Goal: Task Accomplishment & Management: Use online tool/utility

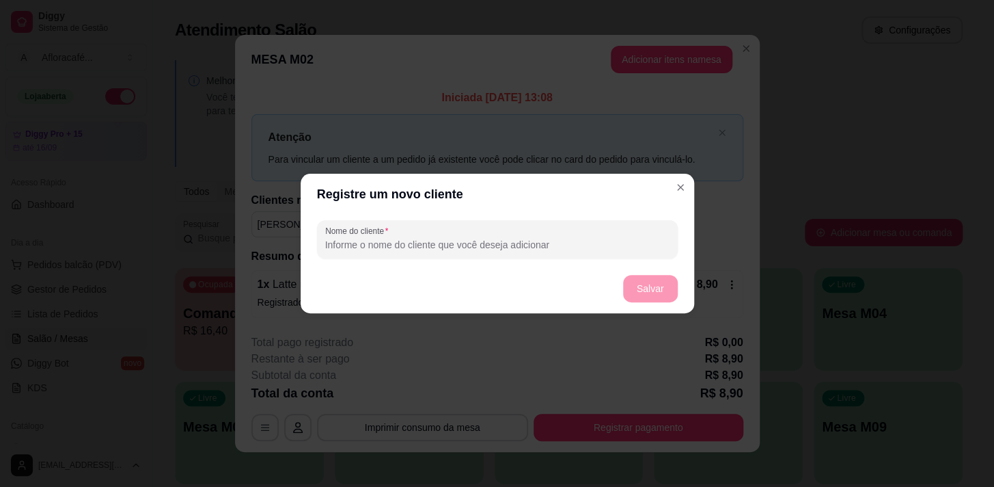
click at [655, 205] on header "Registre um novo cliente" at bounding box center [498, 194] width 394 height 41
click at [691, 189] on header "Registre um novo cliente" at bounding box center [498, 194] width 394 height 41
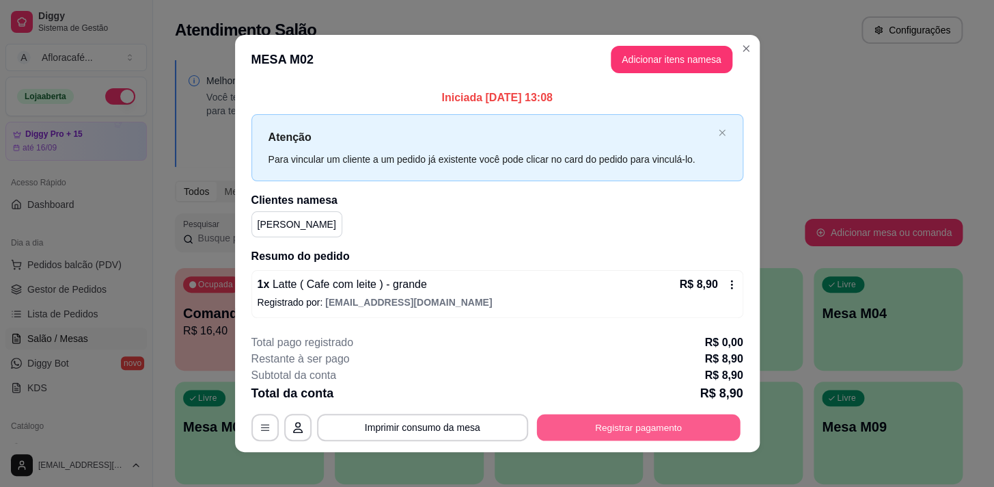
click at [675, 418] on button "Registrar pagamento" at bounding box center [638, 426] width 204 height 27
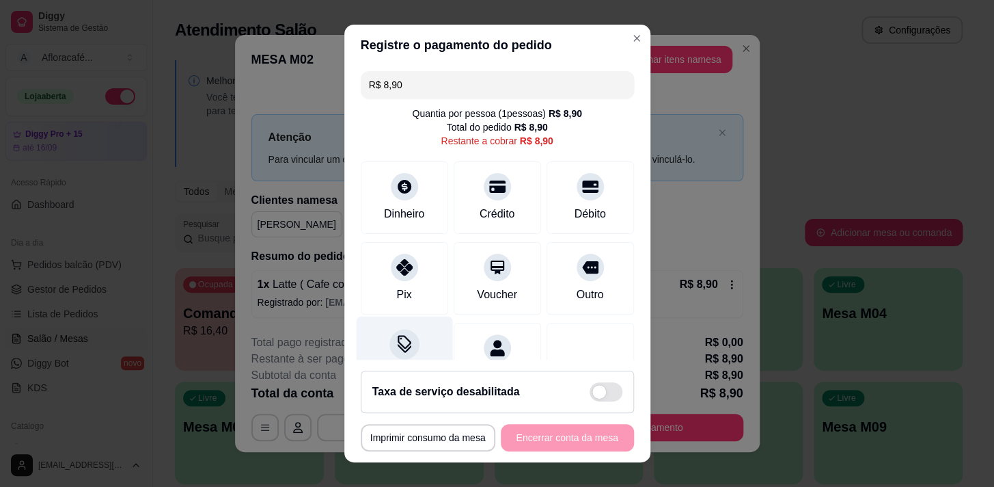
click at [395, 338] on icon at bounding box center [404, 344] width 18 height 18
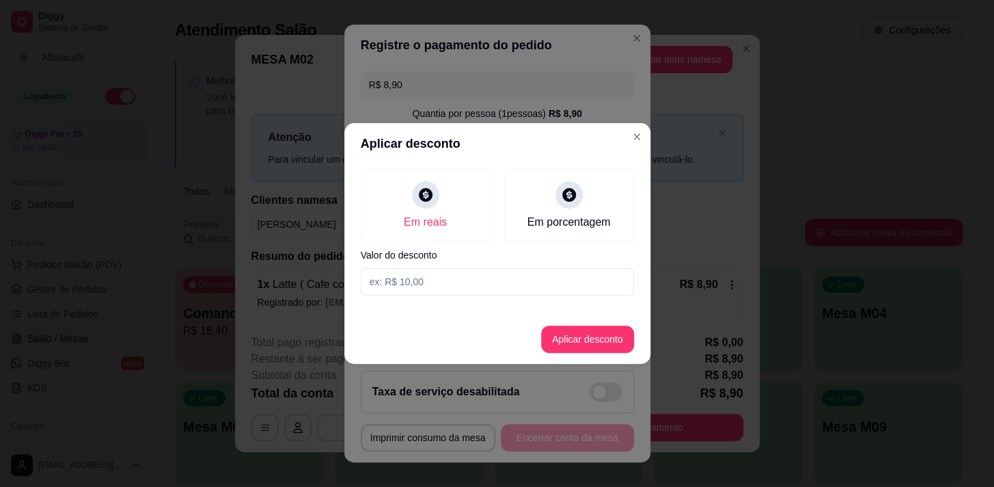
click at [433, 278] on input at bounding box center [497, 281] width 273 height 27
type input "0,70"
click at [603, 352] on footer "Aplicar desconto" at bounding box center [497, 338] width 306 height 49
click at [594, 342] on button "Aplicar desconto" at bounding box center [587, 338] width 93 height 27
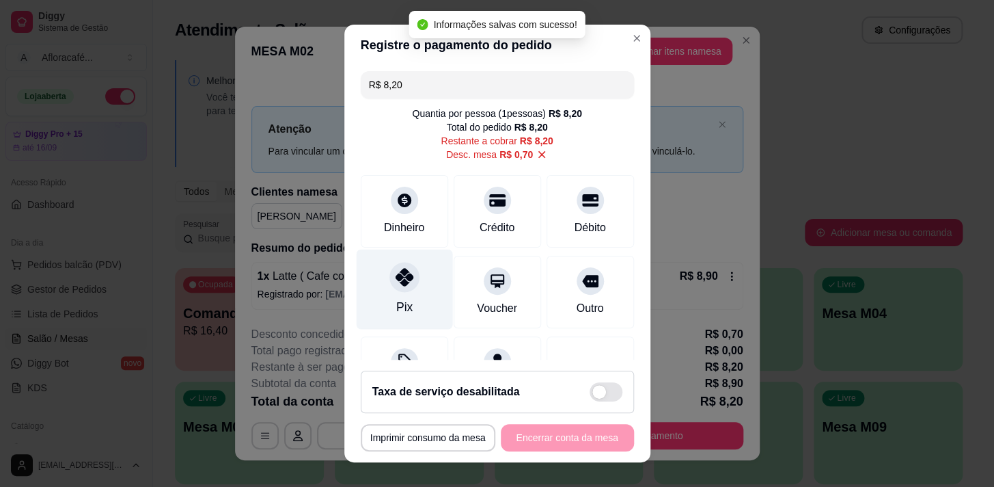
drag, startPoint x: 400, startPoint y: 281, endPoint x: 403, endPoint y: 260, distance: 21.5
click at [401, 281] on icon at bounding box center [404, 277] width 18 height 18
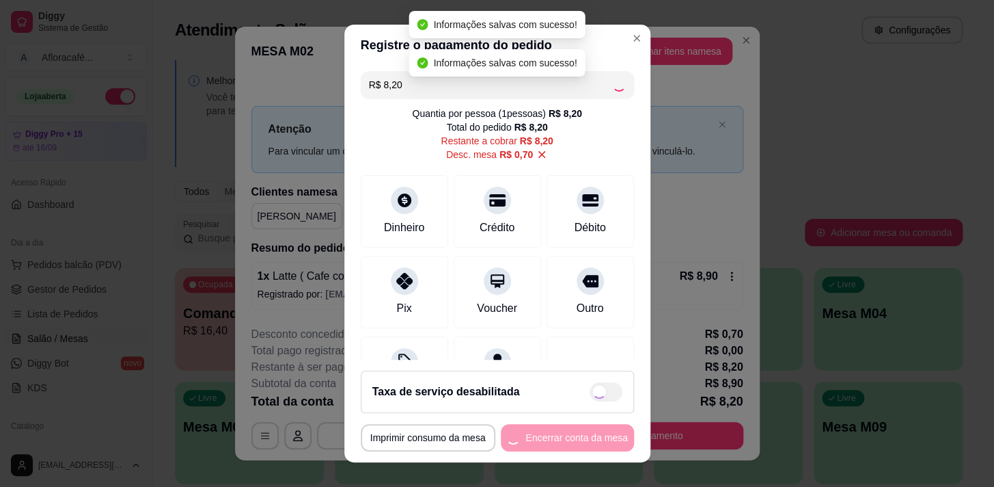
type input "R$ 0,00"
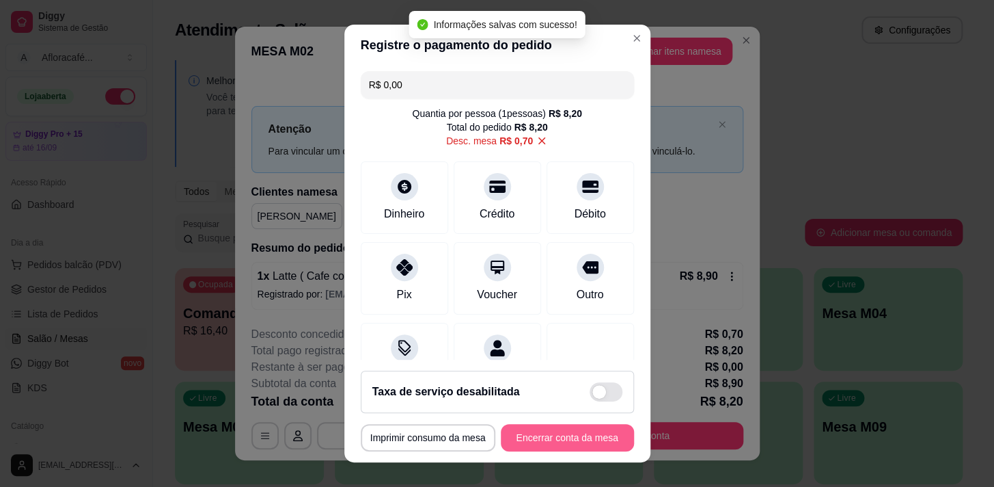
click at [561, 440] on button "Encerrar conta da mesa" at bounding box center [567, 437] width 133 height 27
